Goal: Information Seeking & Learning: Find specific fact

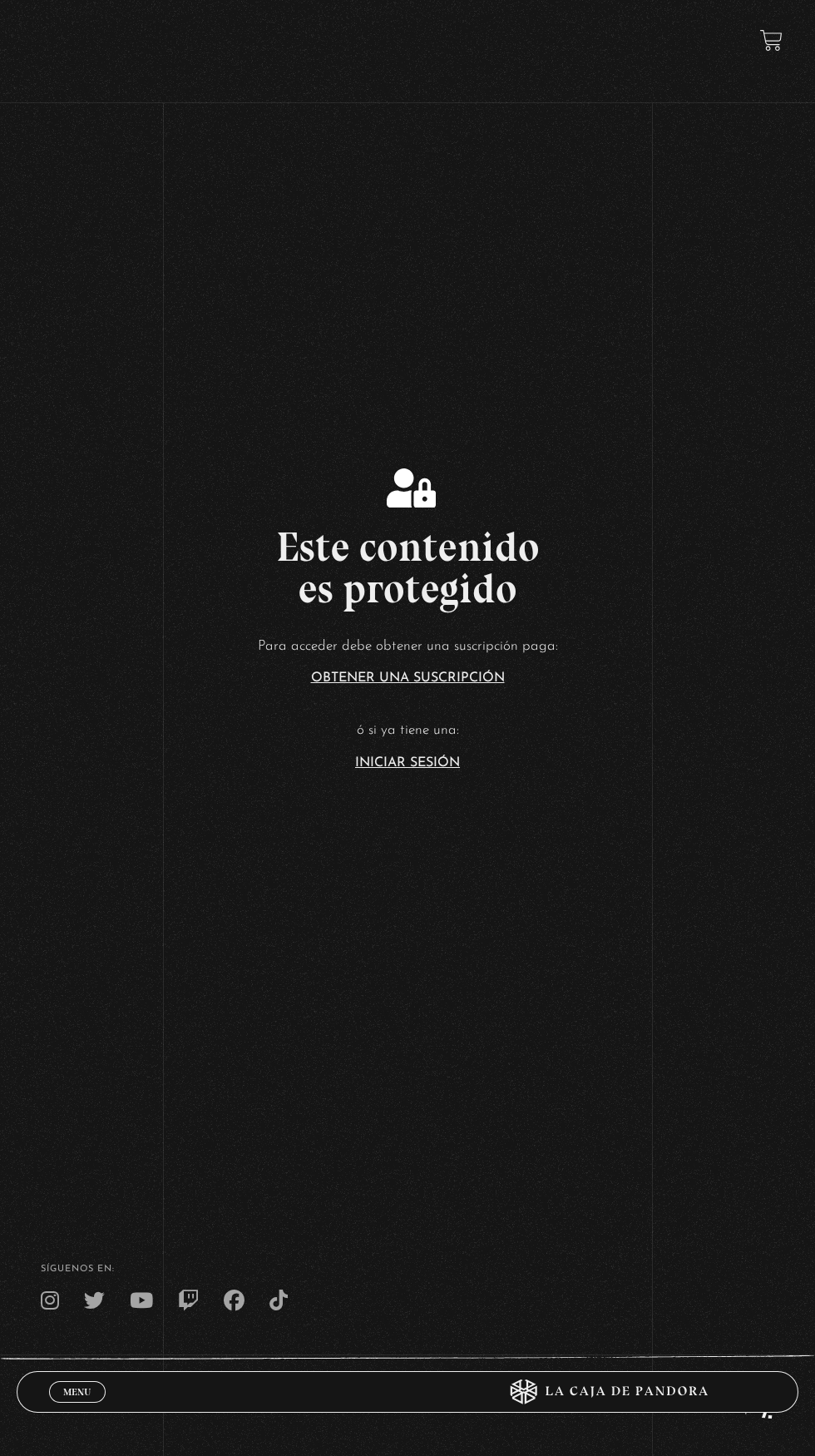
click at [451, 769] on link "Iniciar Sesión" at bounding box center [408, 762] width 105 height 13
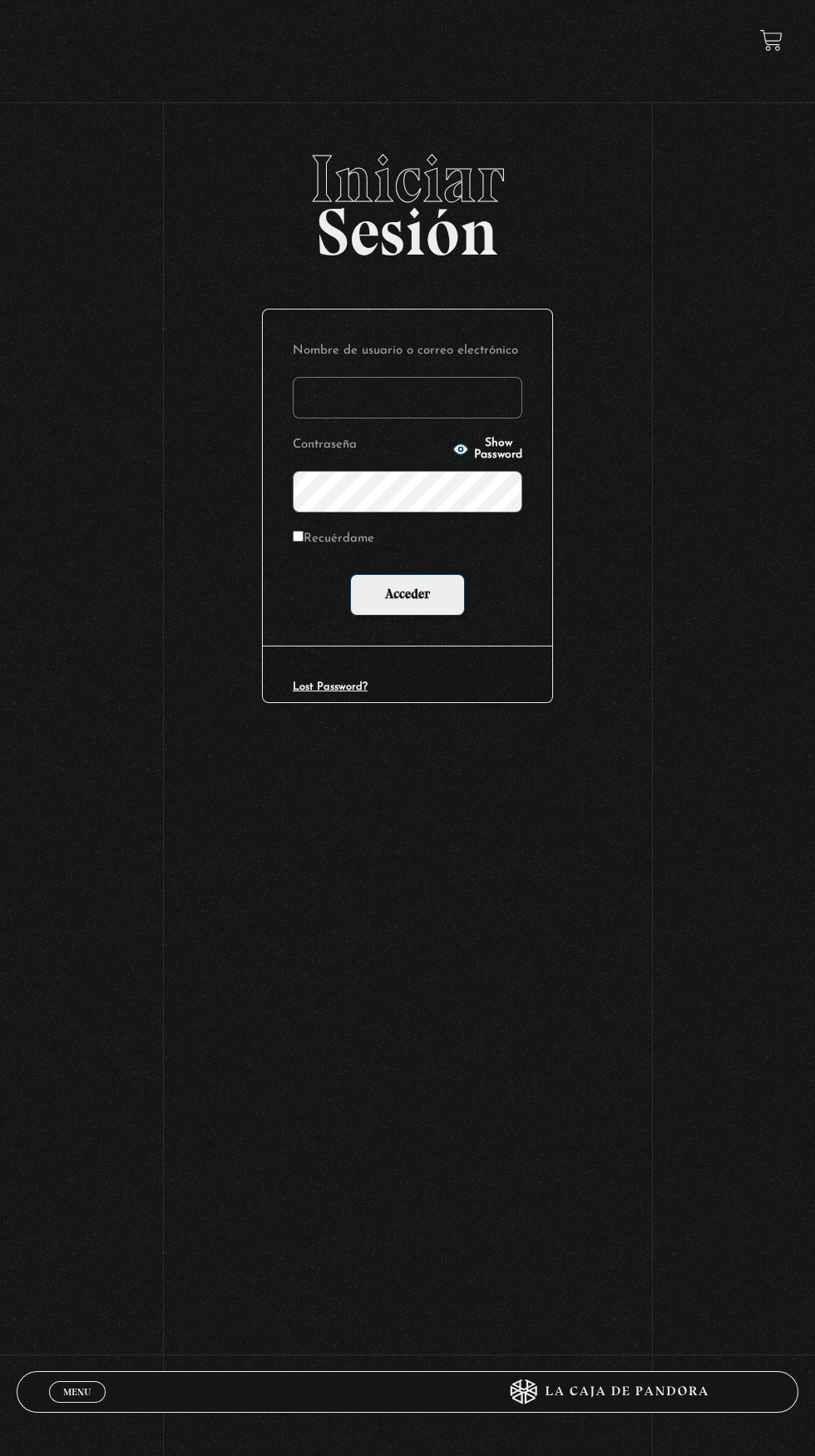
click at [487, 413] on input "Nombre de usuario o correo electrónico" at bounding box center [408, 397] width 230 height 41
type input "[EMAIL_ADDRESS][DOMAIN_NAME]"
click at [350, 574] on input "Acceder" at bounding box center [408, 594] width 114 height 41
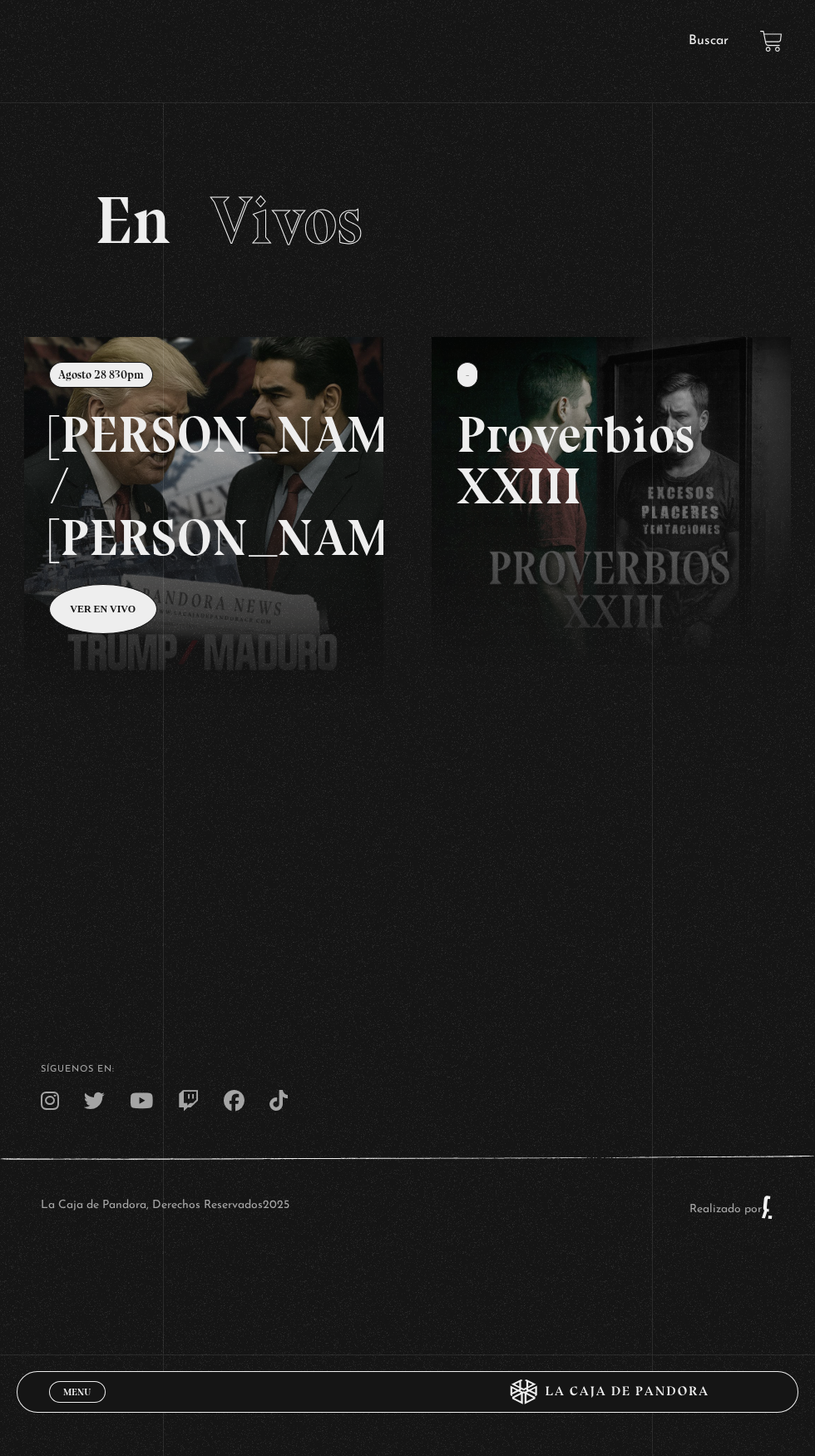
click at [708, 40] on link "Buscar" at bounding box center [709, 40] width 40 height 13
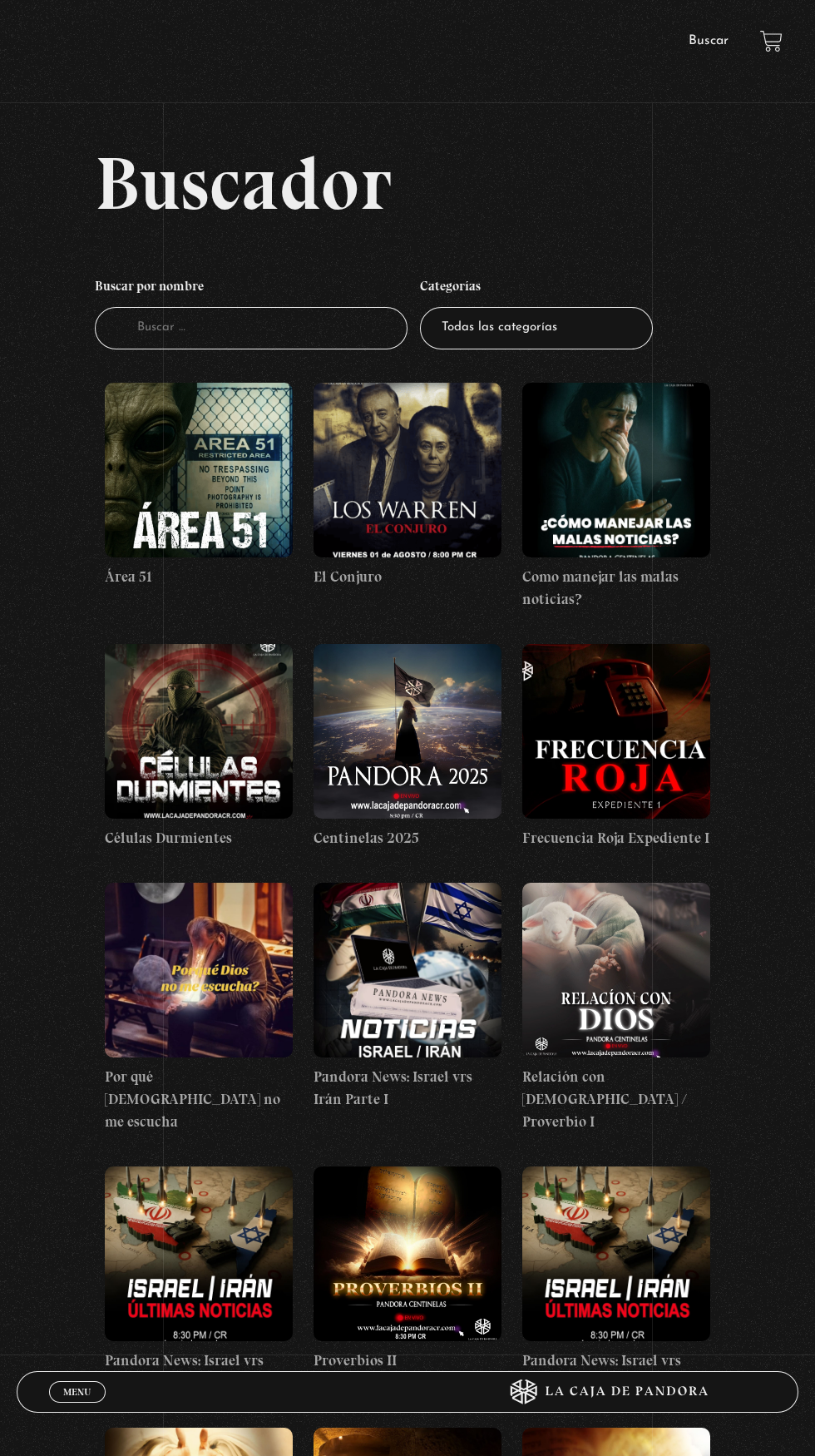
click at [154, 349] on input "Buscador" at bounding box center [251, 328] width 312 height 42
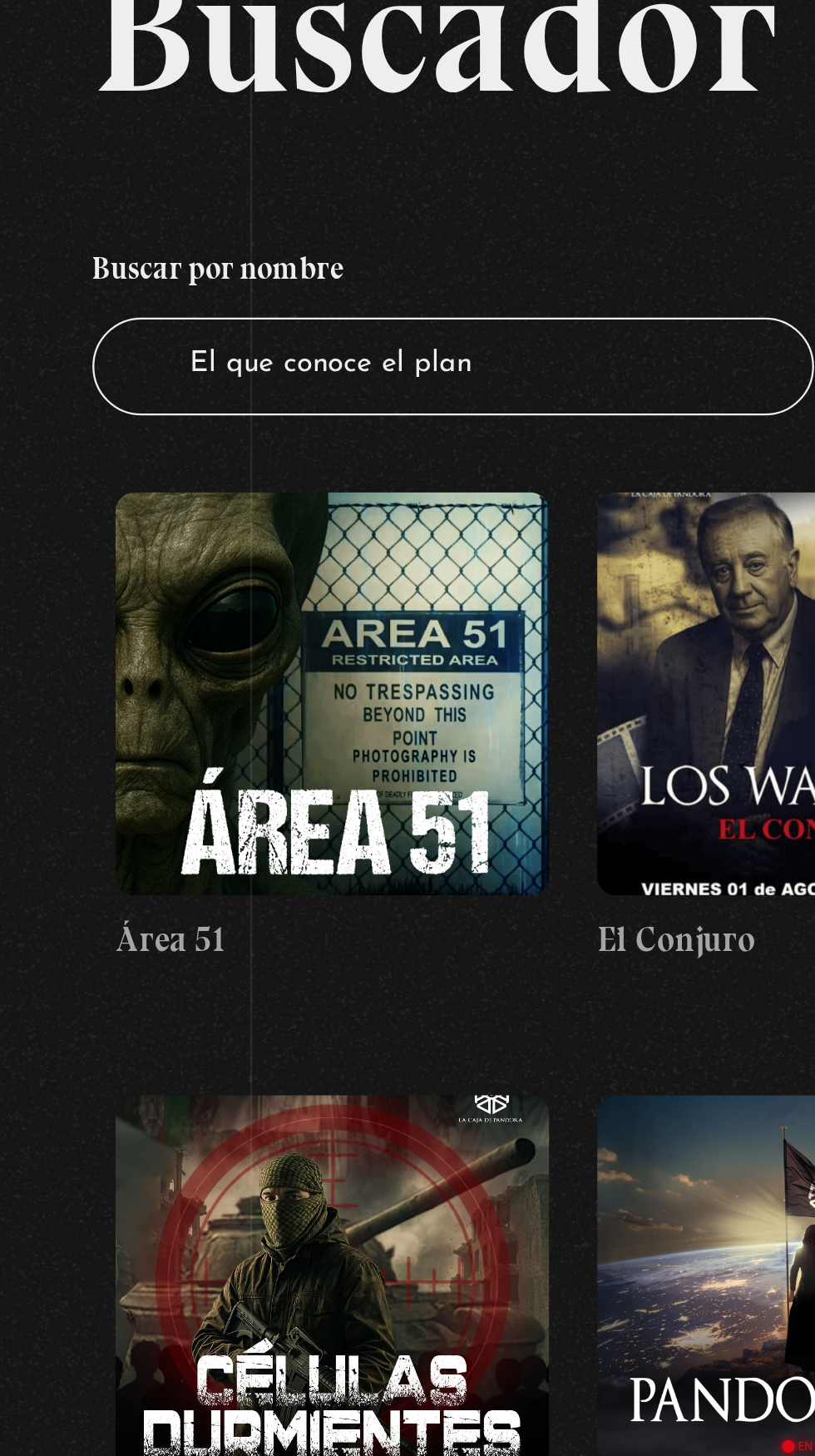
type input "El que conoce el plan"
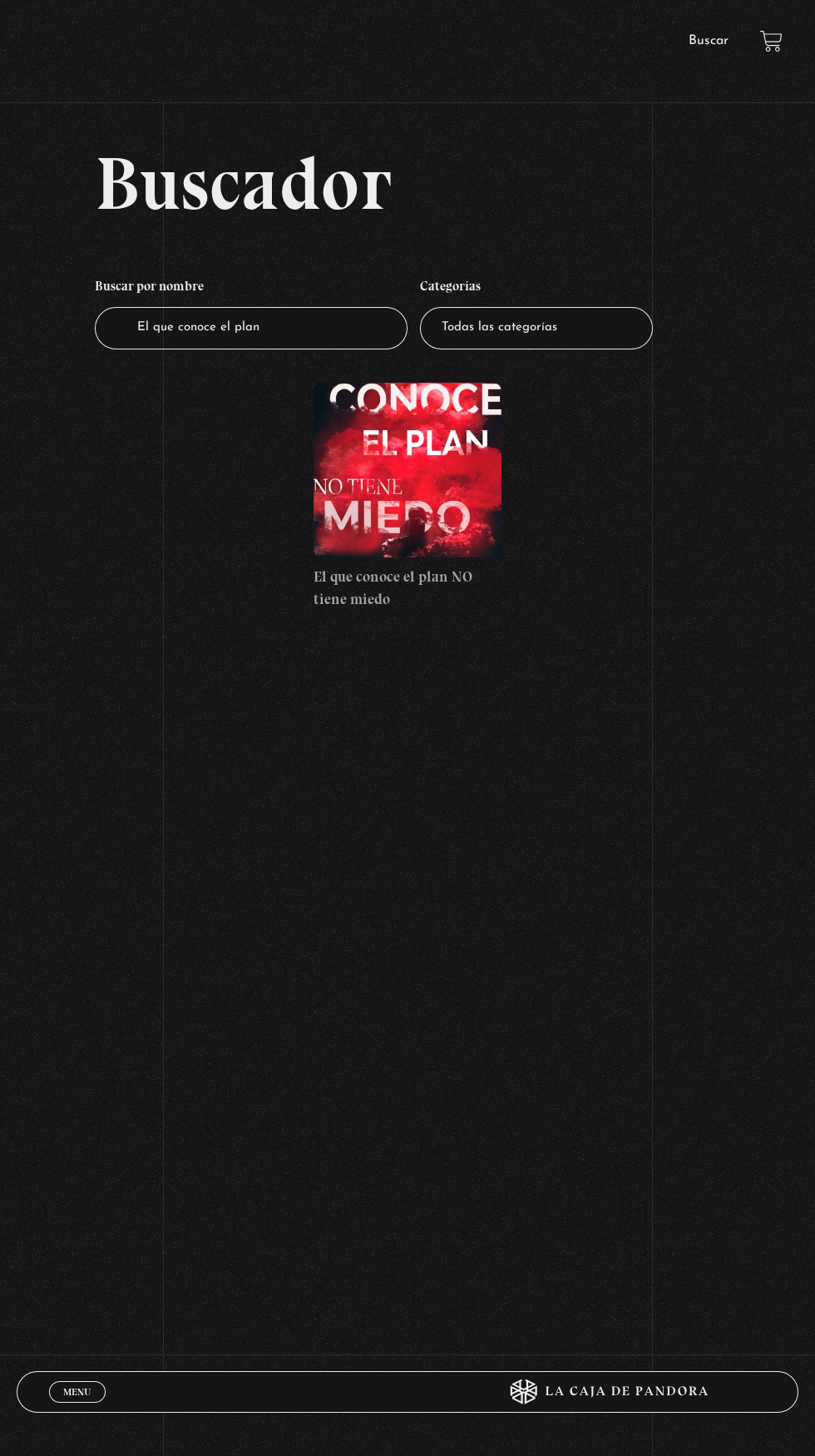
click at [450, 537] on figure at bounding box center [408, 470] width 188 height 174
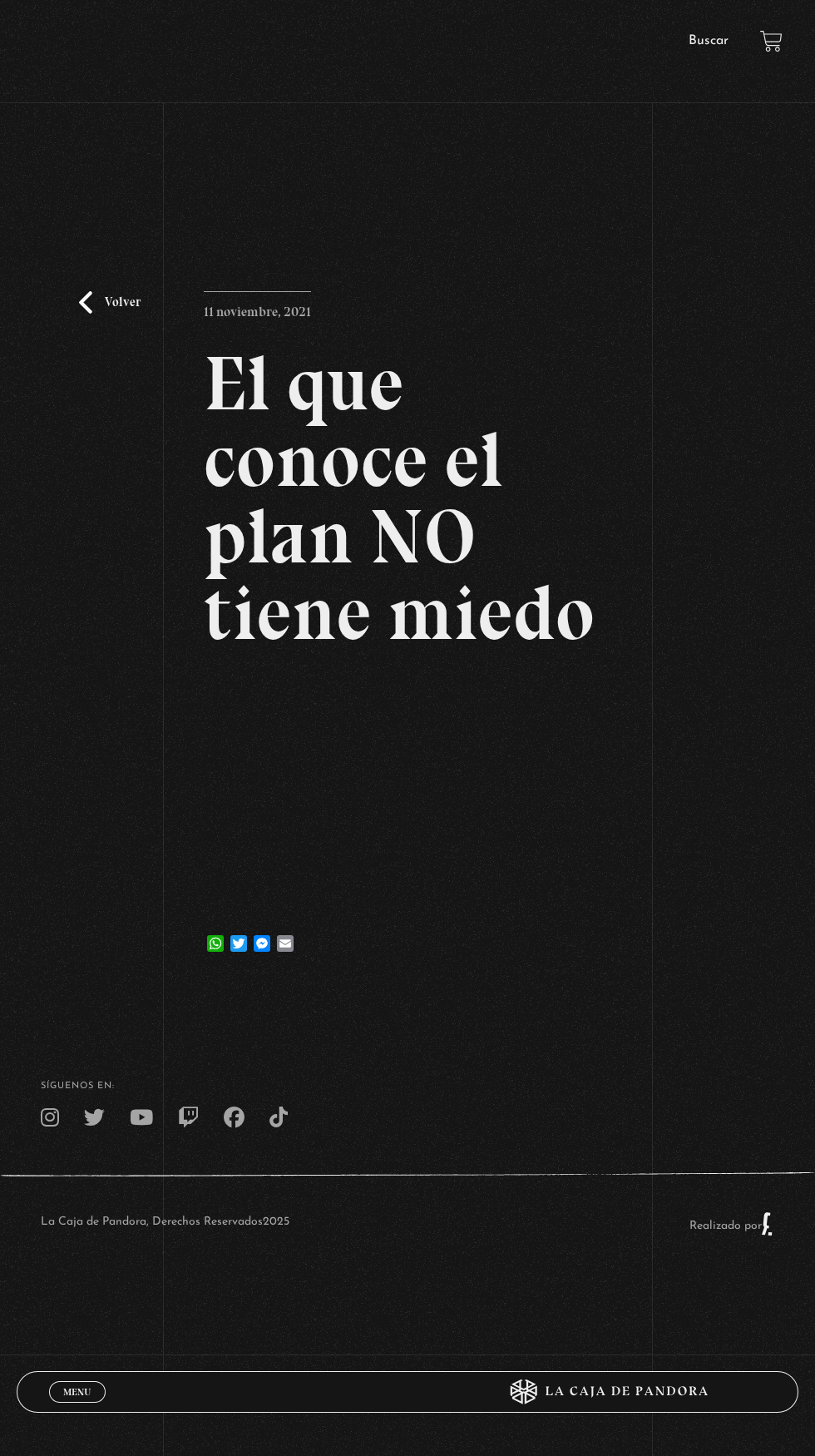
click at [619, 938] on div "Volver [DATE] El que conoce el plan NO tiene miedo WhatsApp Twitter Messenger E…" at bounding box center [408, 563] width 815 height 836
